Goal: Task Accomplishment & Management: Use online tool/utility

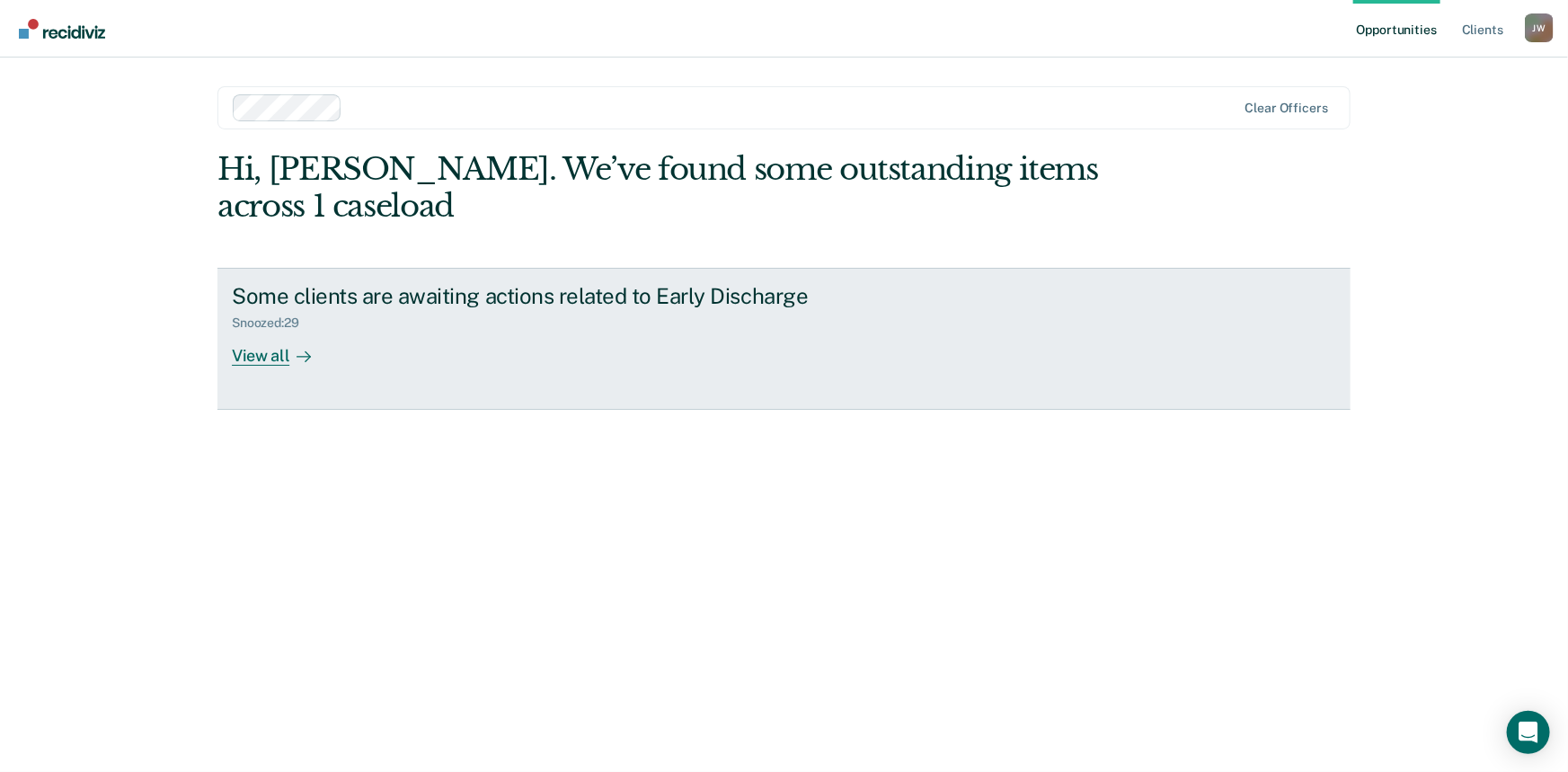
click at [258, 331] on div "View all" at bounding box center [282, 348] width 100 height 35
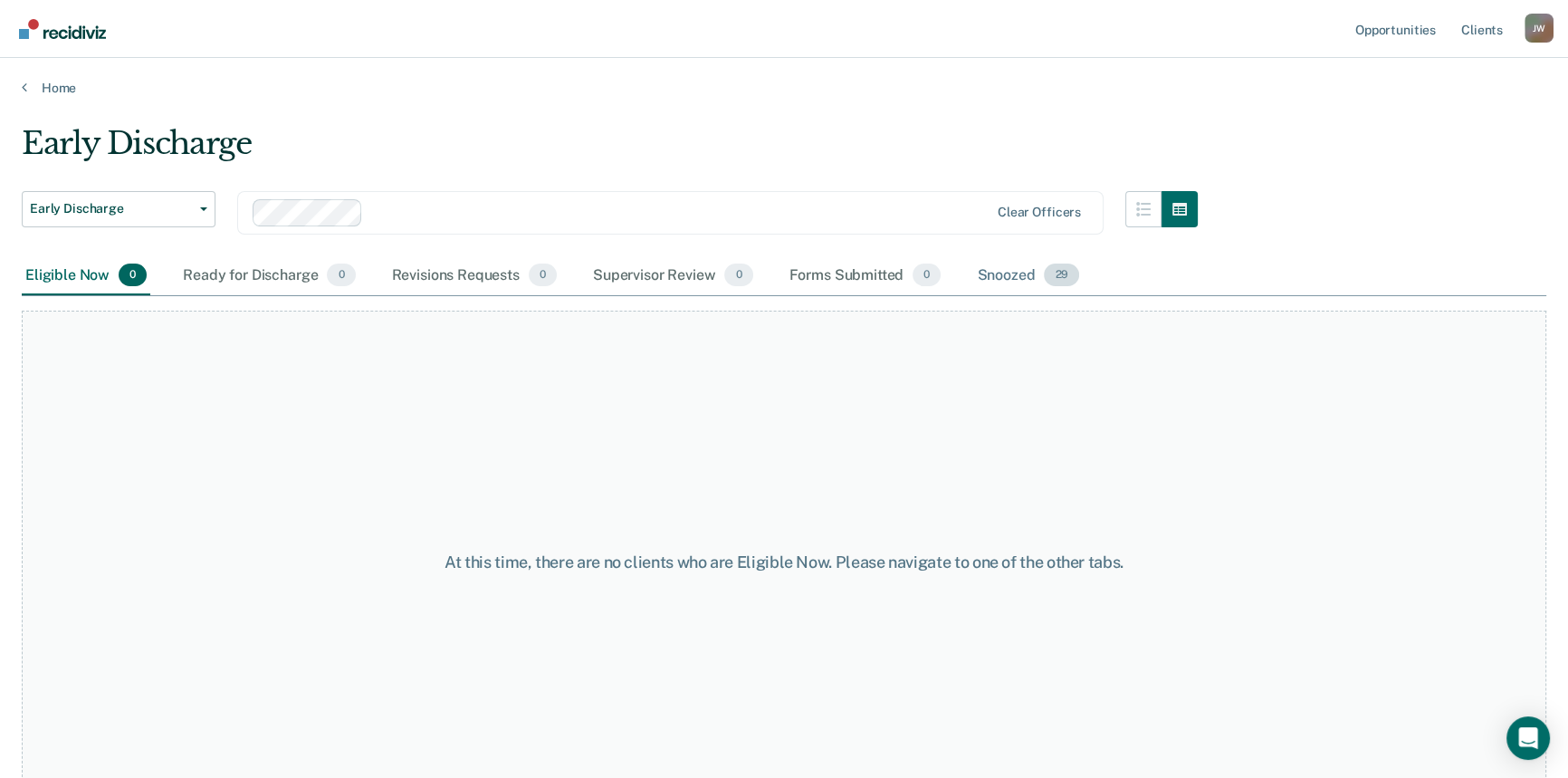
click at [1005, 270] on div "Snoozed 29" at bounding box center [1028, 276] width 109 height 40
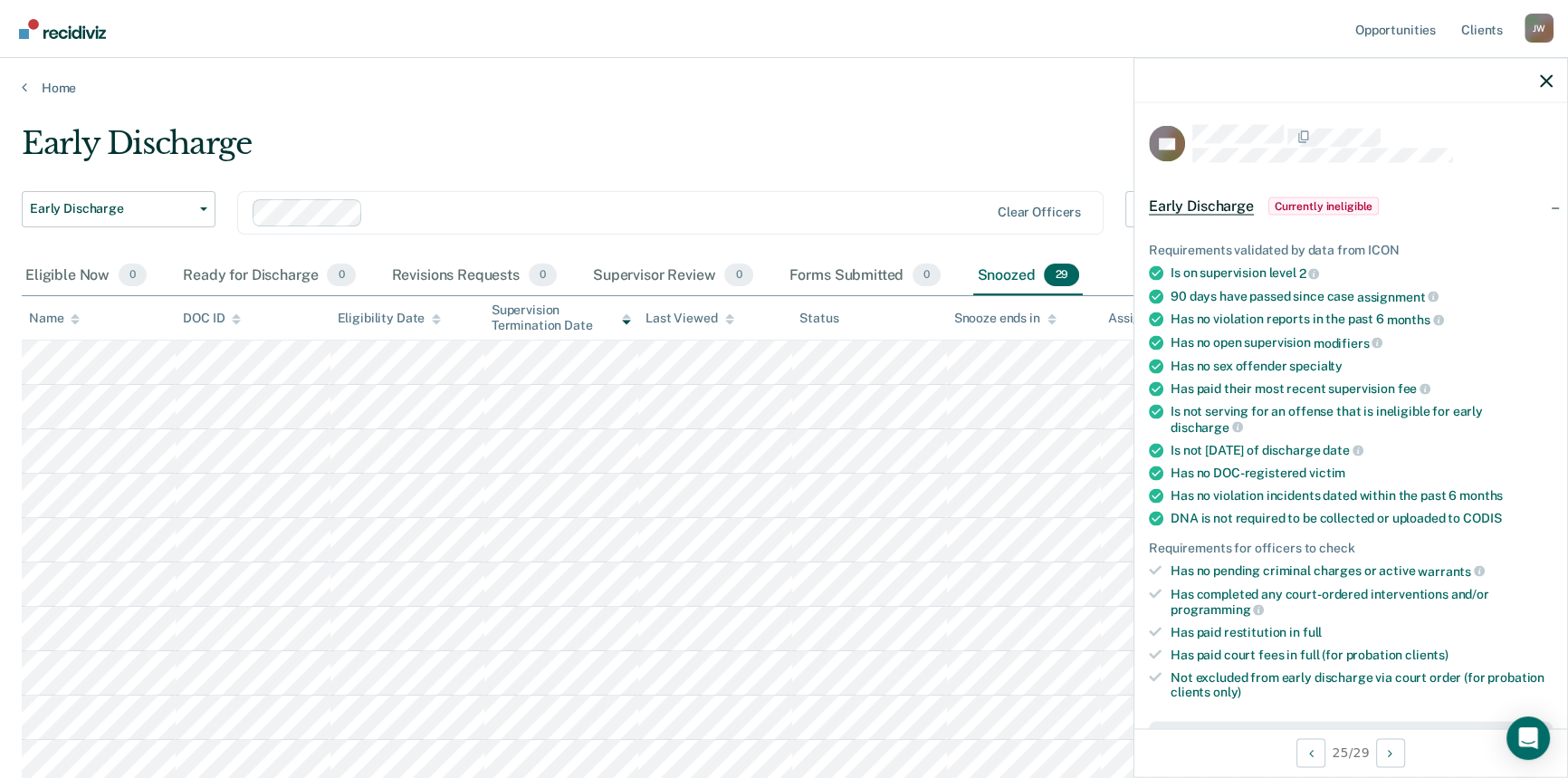
click at [1544, 79] on icon "button" at bounding box center [1546, 81] width 13 height 13
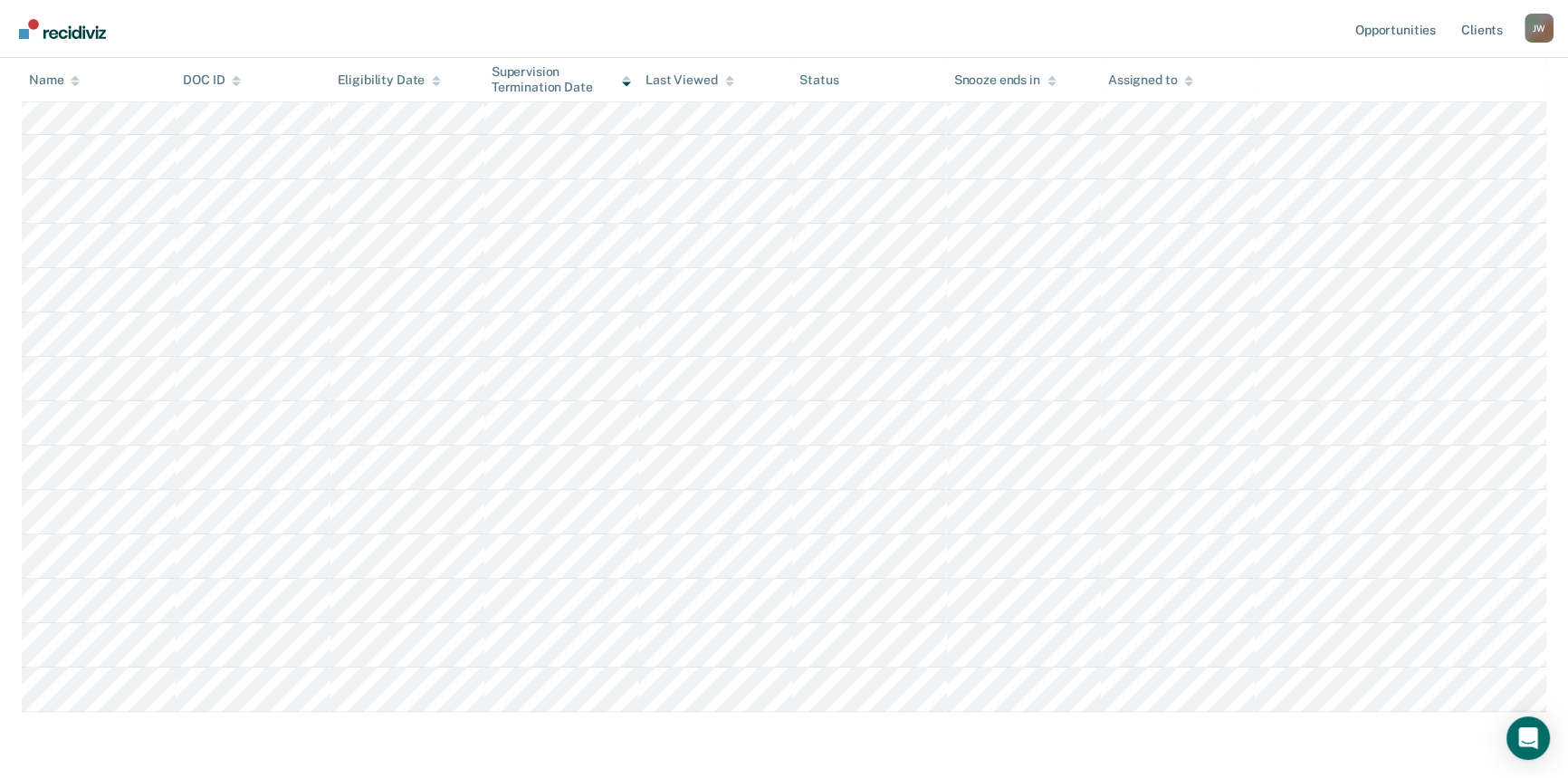
scroll to position [978, 0]
